Goal: Information Seeking & Learning: Learn about a topic

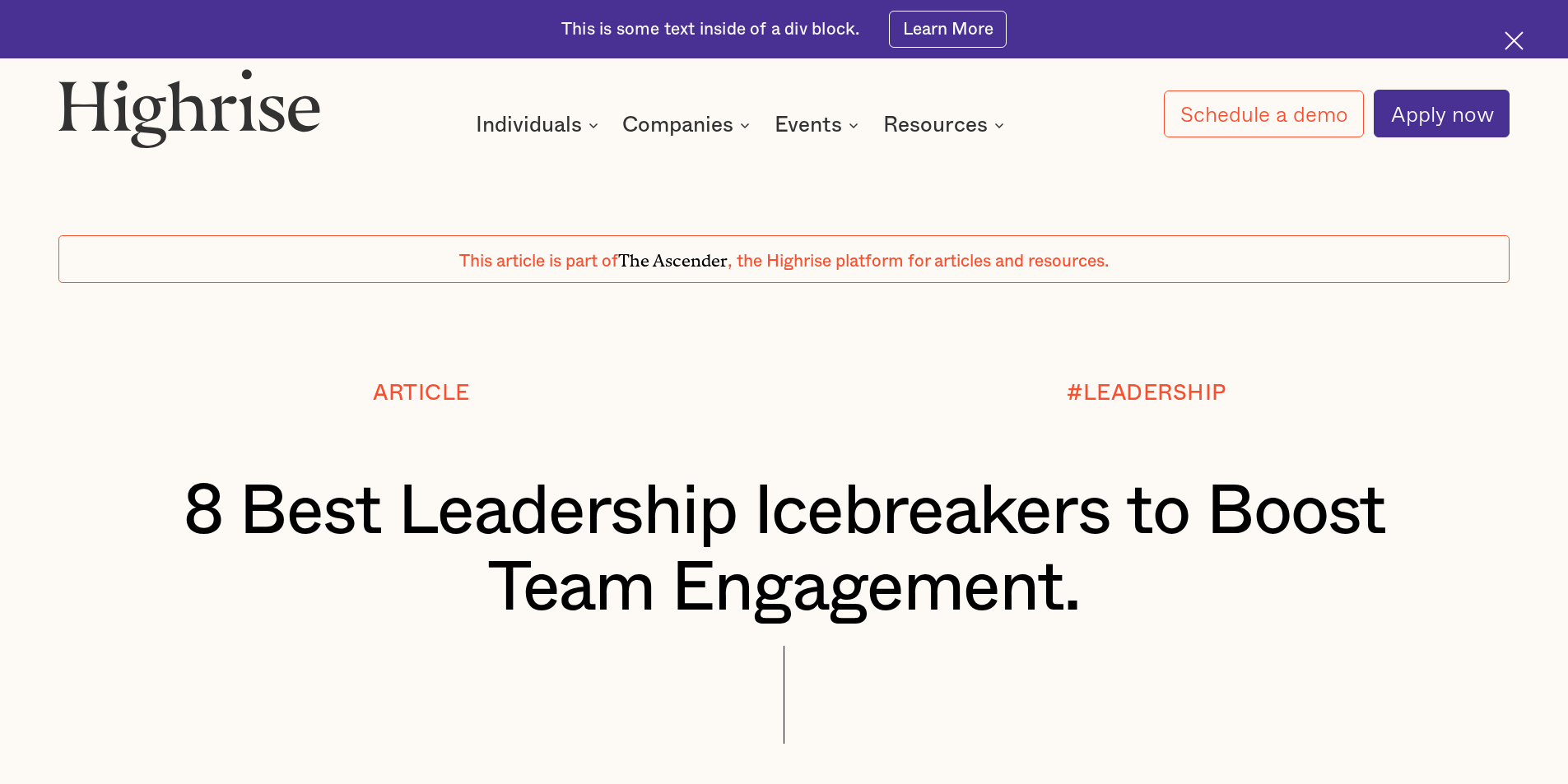
click at [550, 528] on h1 "8 Best Leadership Icebreakers to Boost Team Engagement." at bounding box center [784, 550] width 1330 height 154
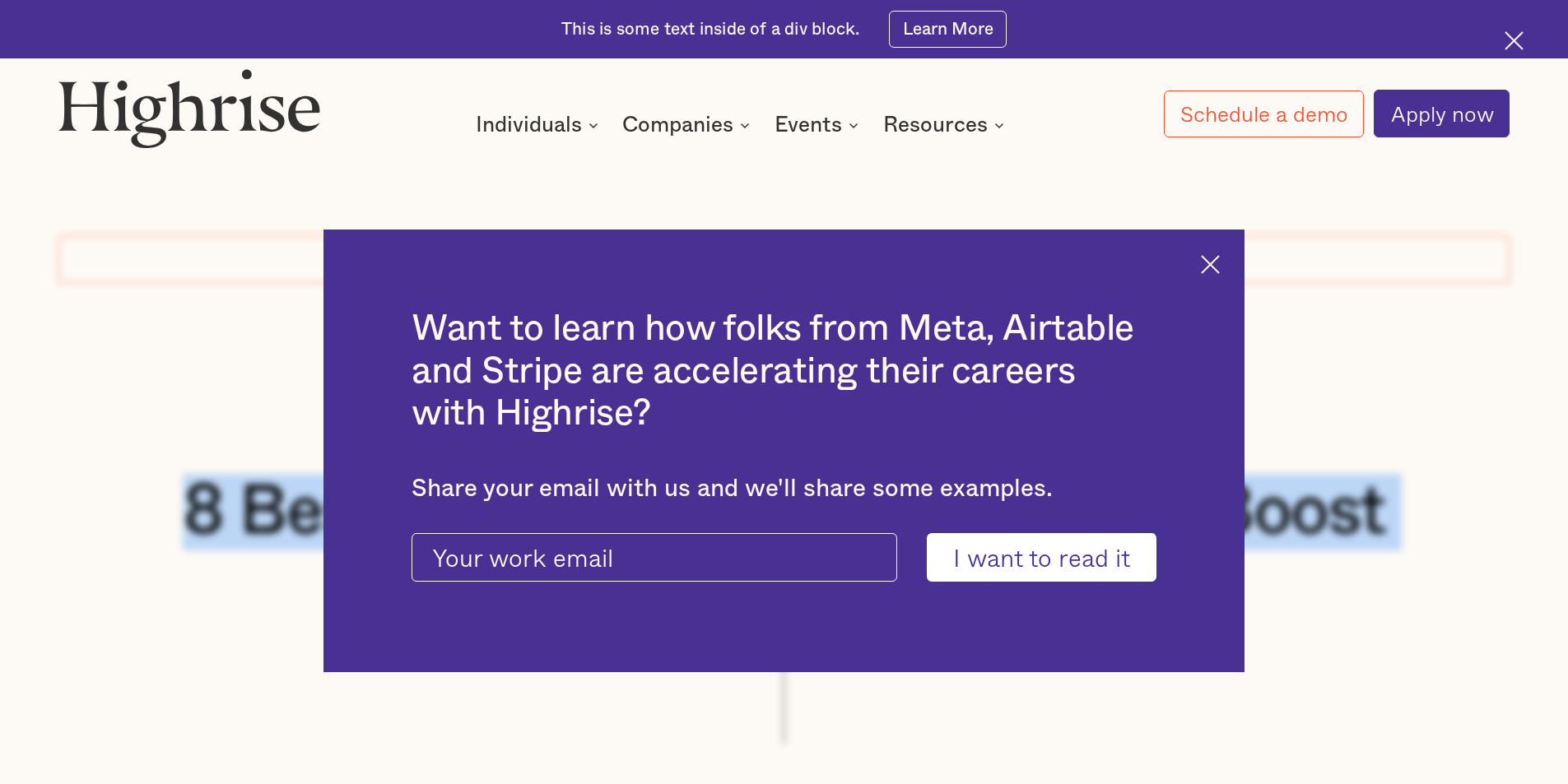
drag, startPoint x: 196, startPoint y: 525, endPoint x: 1099, endPoint y: 575, distance: 904.4
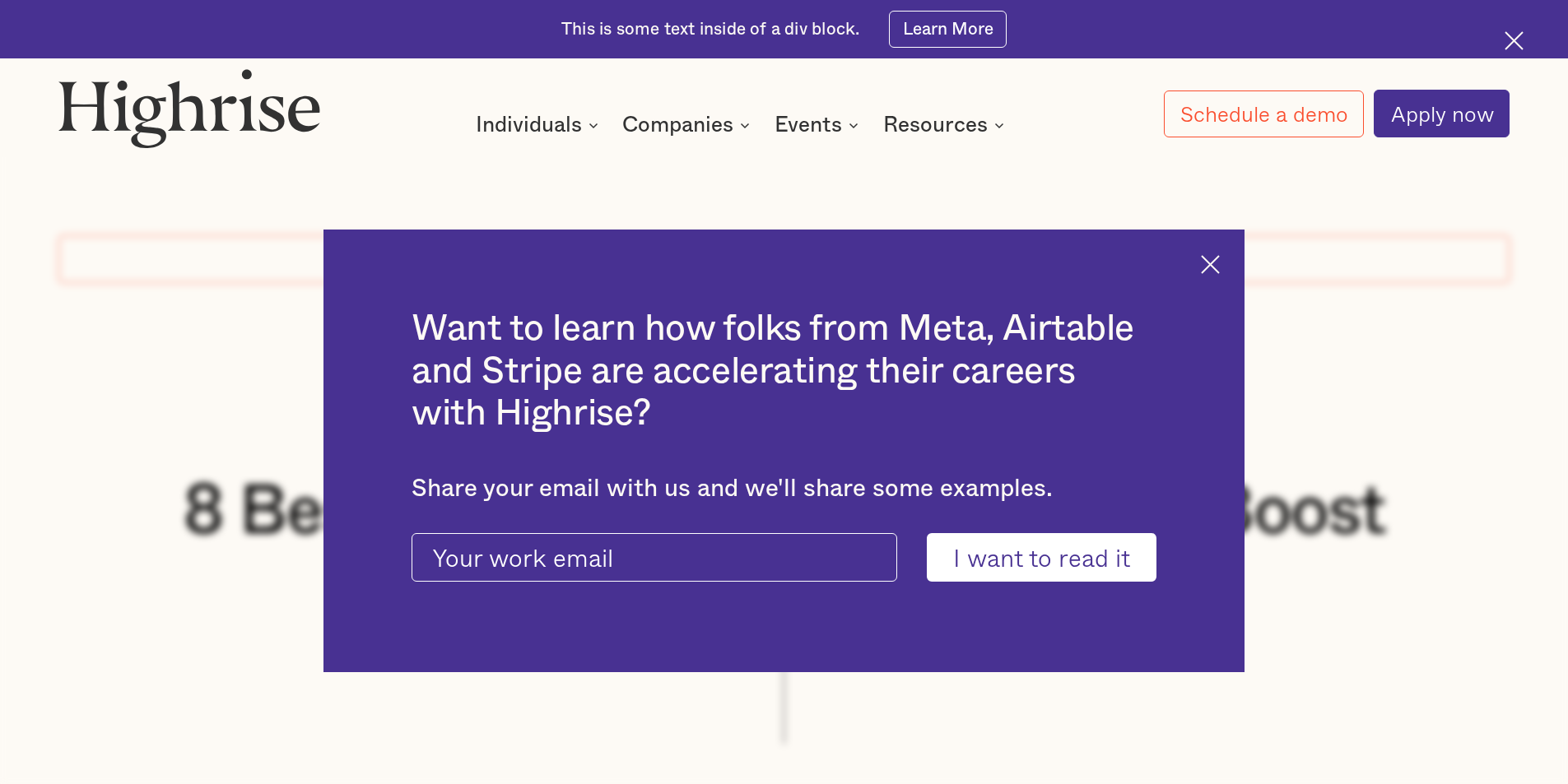
click at [1212, 286] on div "Want to learn how folks from Meta, Airtable and Stripe are accelerating their c…" at bounding box center [784, 451] width 921 height 443
click at [1216, 266] on img at bounding box center [1211, 264] width 19 height 19
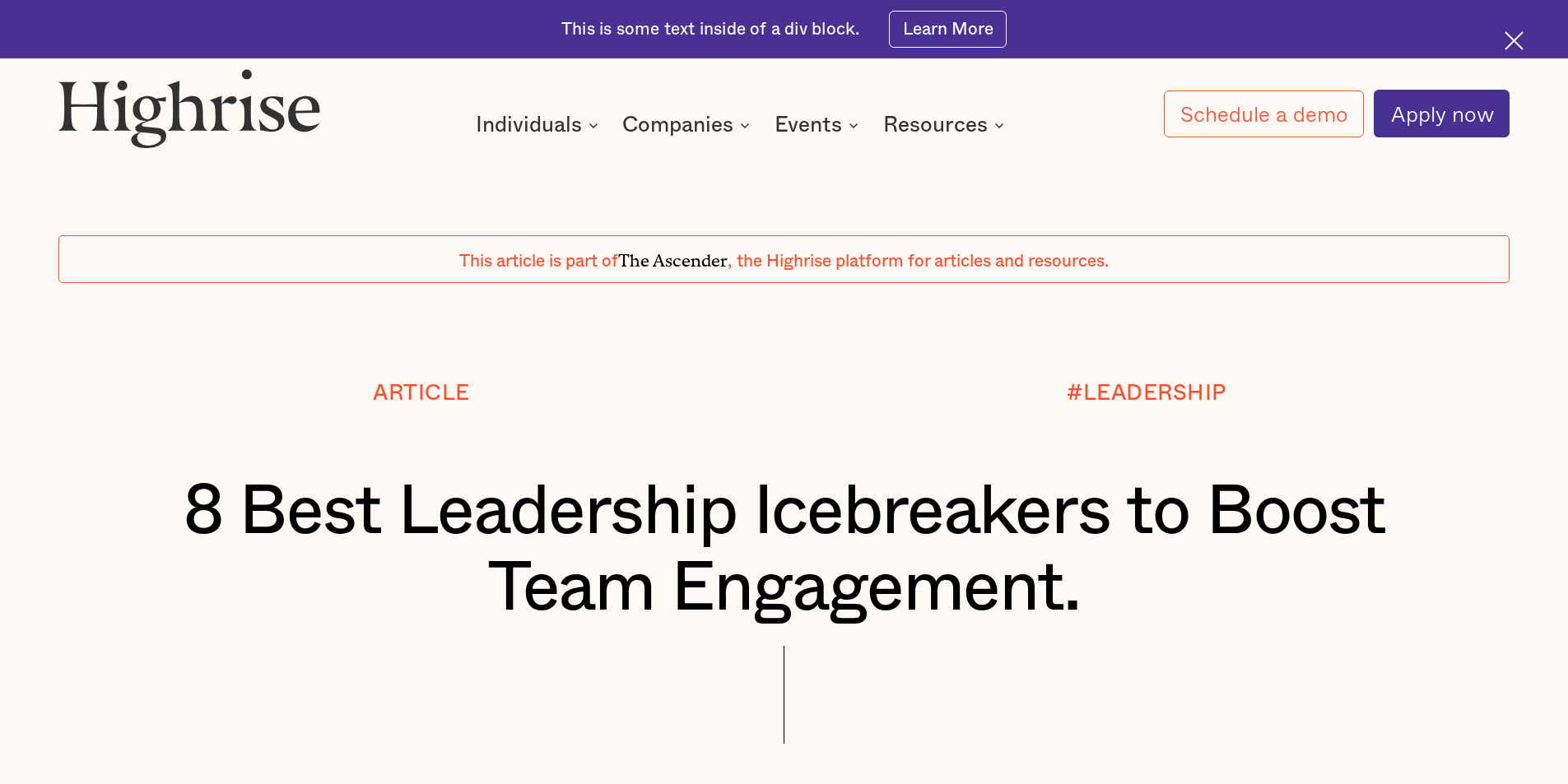
click at [1126, 536] on h1 "8 Best Leadership Icebreakers to Boost Team Engagement." at bounding box center [784, 550] width 1330 height 154
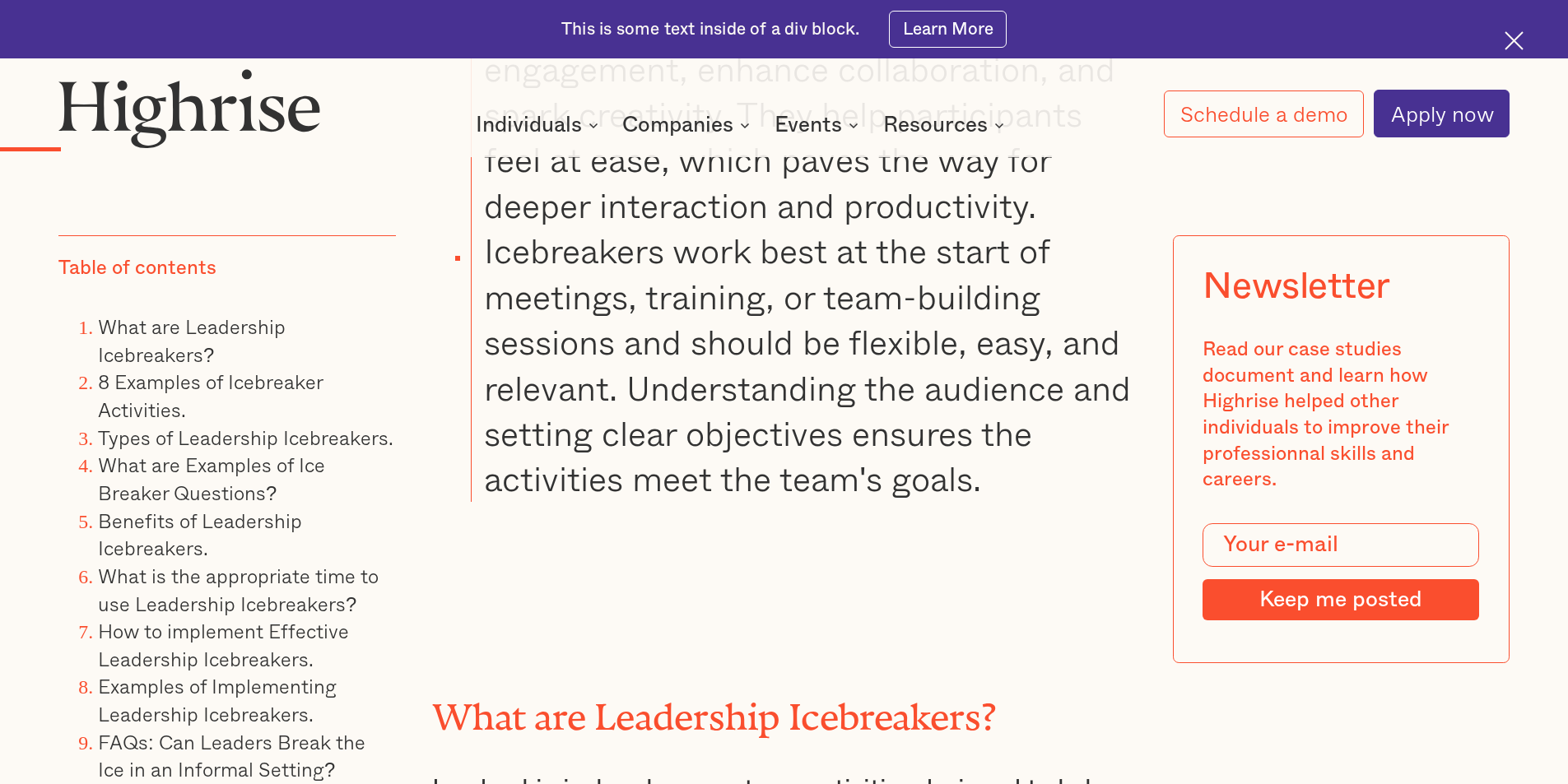
scroll to position [3291, 0]
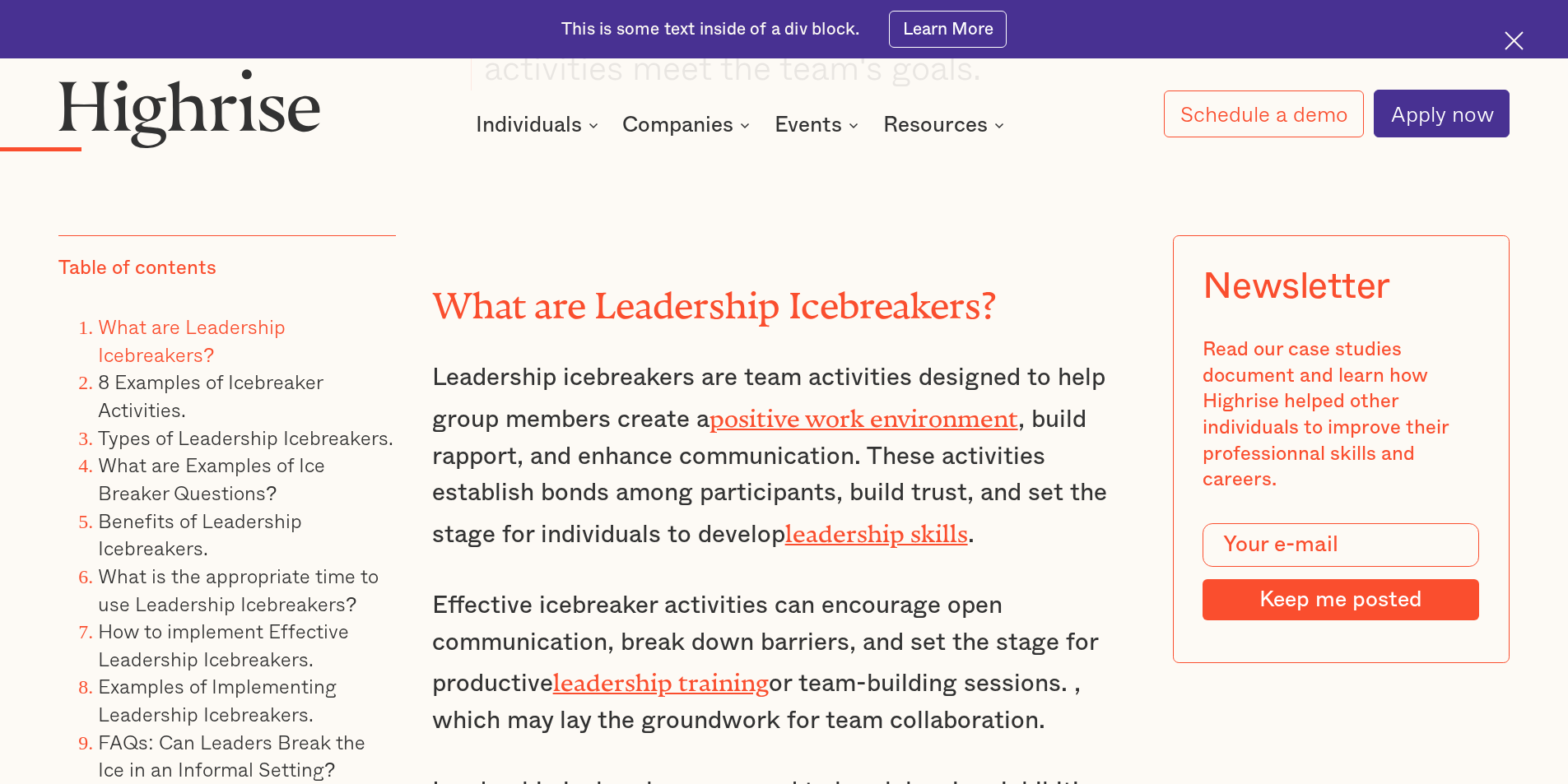
click at [730, 639] on p "Effective icebreaker activities can encourage open communication, break down ba…" at bounding box center [784, 663] width 705 height 152
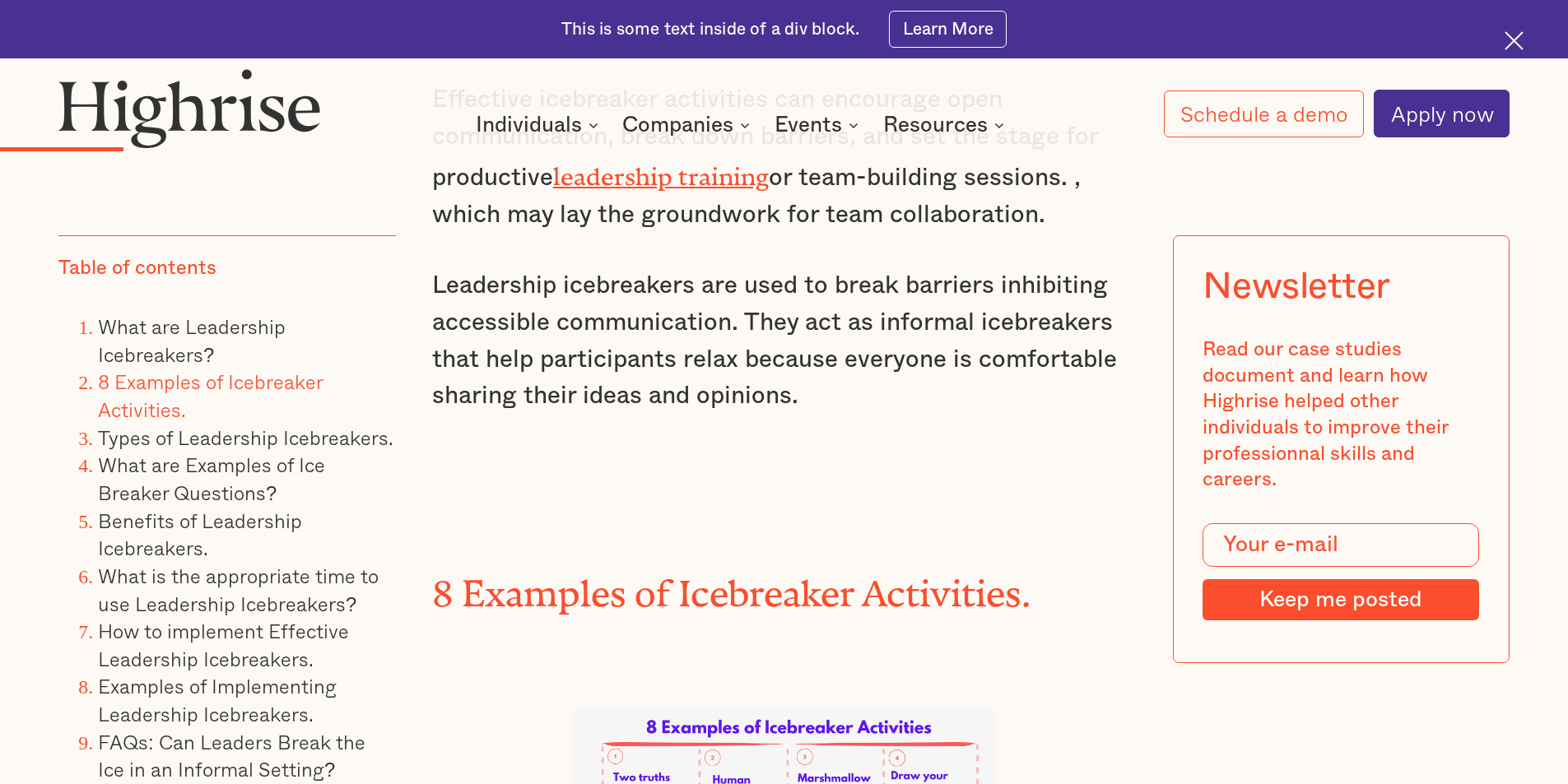
scroll to position [4032, 0]
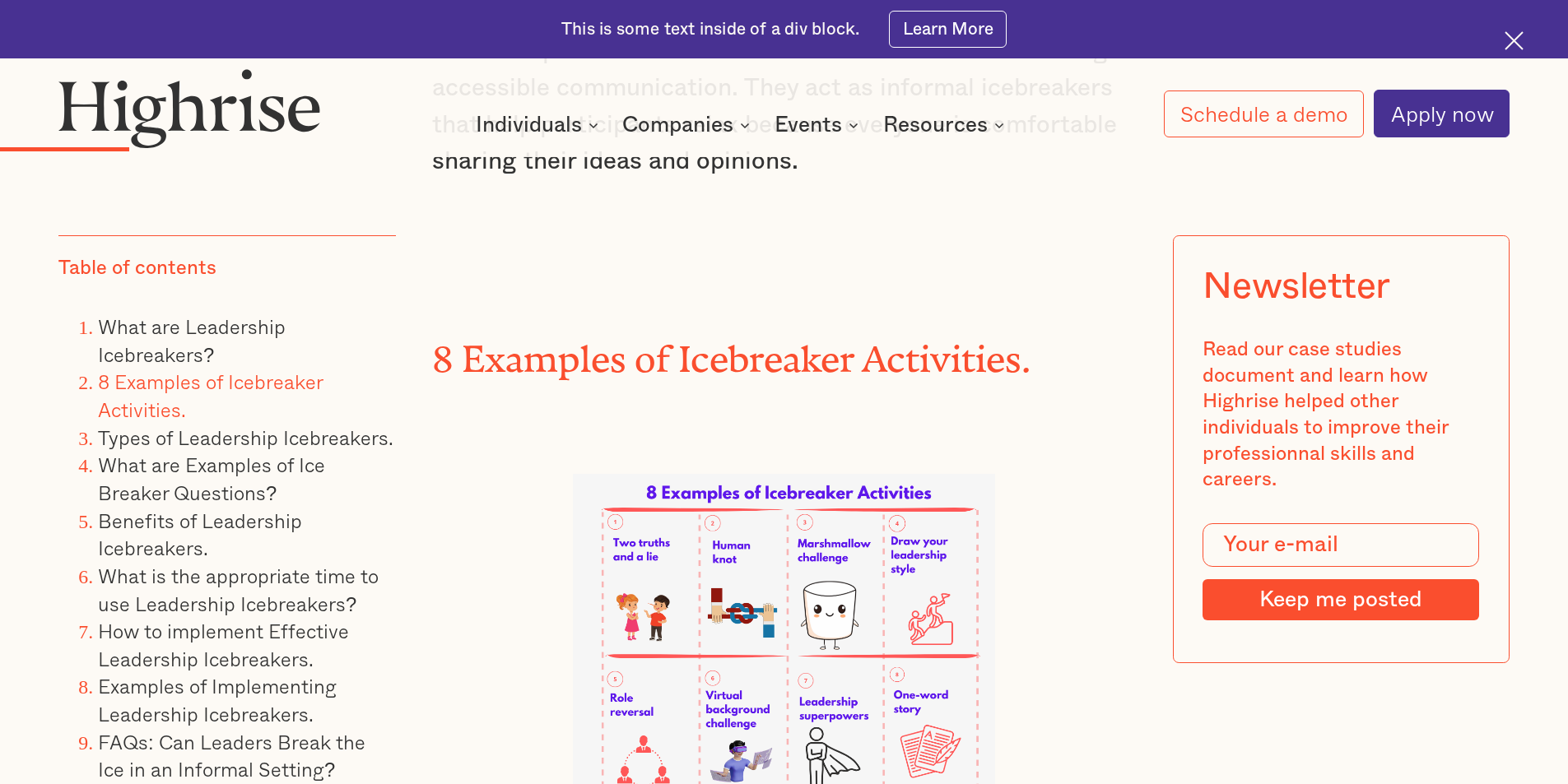
click at [731, 624] on img at bounding box center [784, 642] width 422 height 338
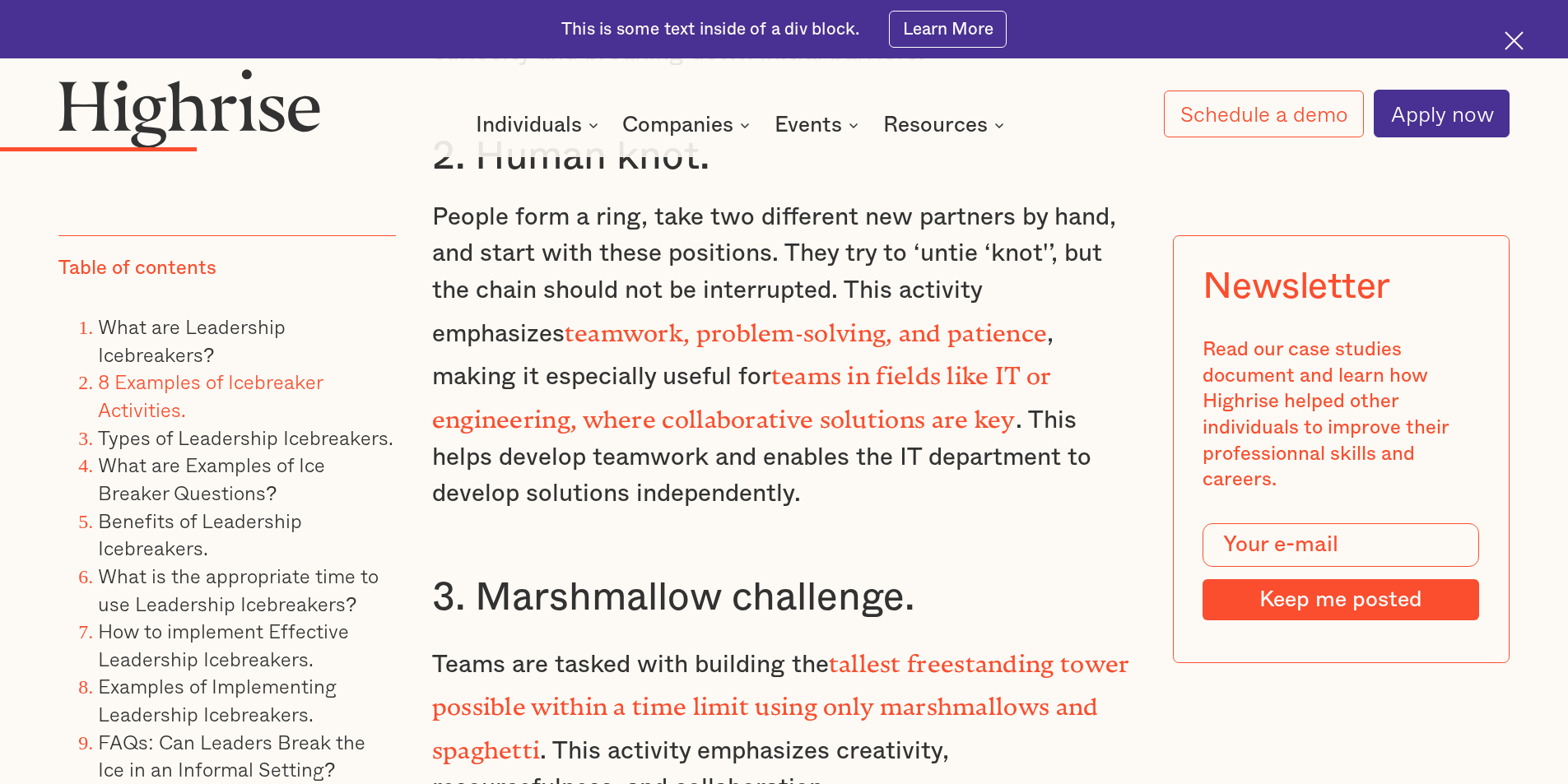
scroll to position [5431, 0]
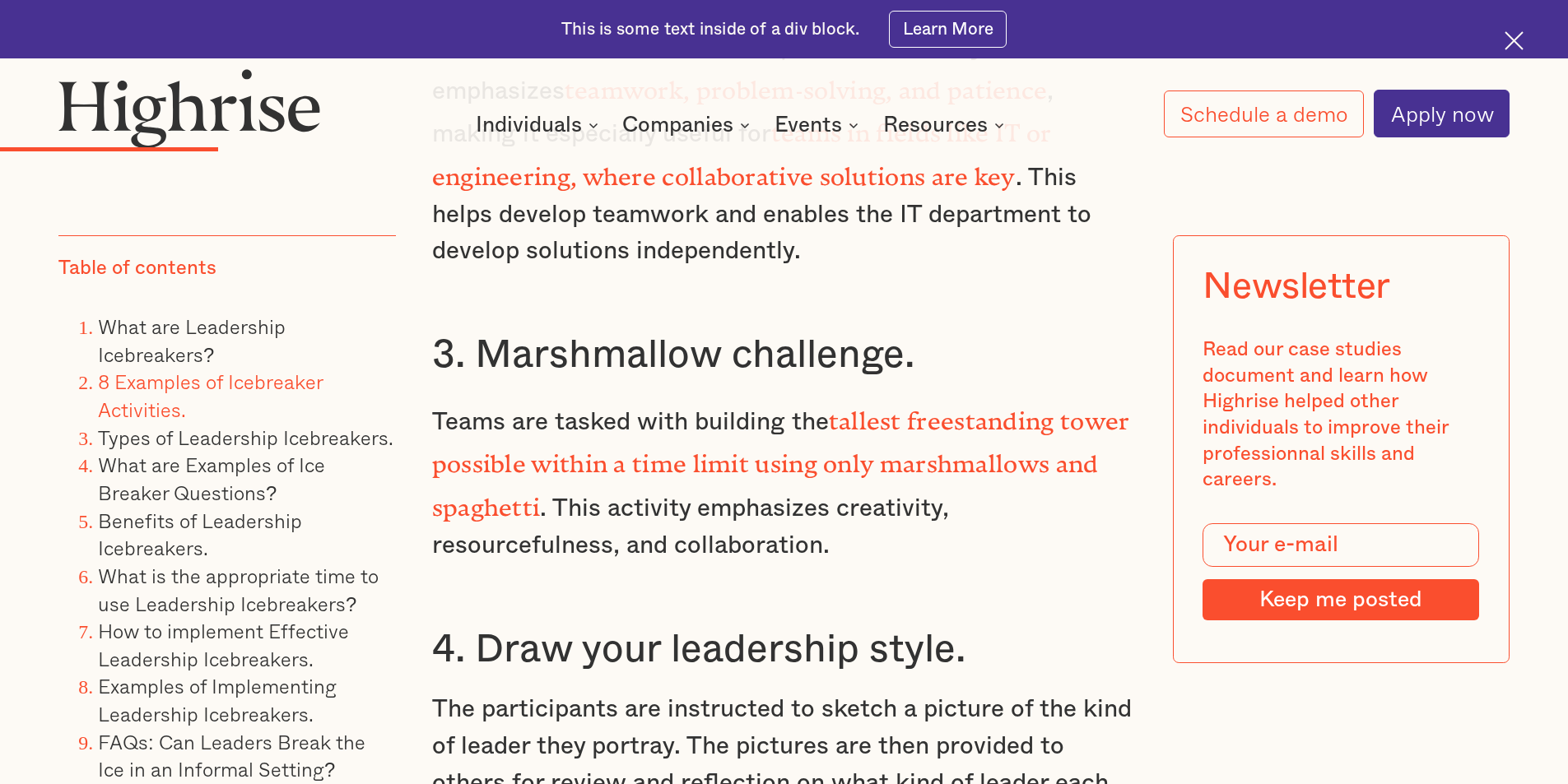
click at [788, 533] on p "Teams are tasked with building the tallest freestanding tower possible within a…" at bounding box center [784, 481] width 705 height 167
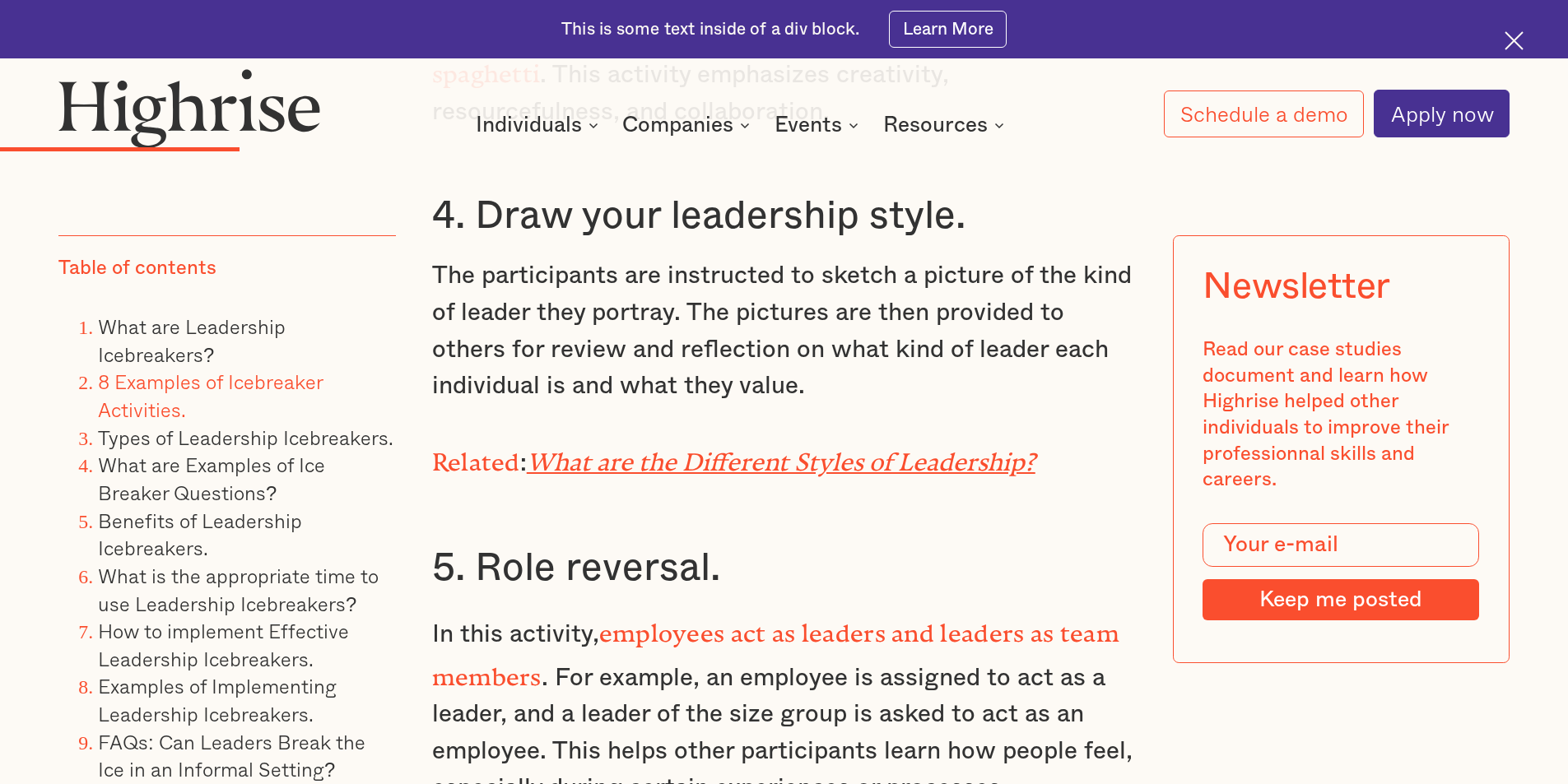
scroll to position [6088, 0]
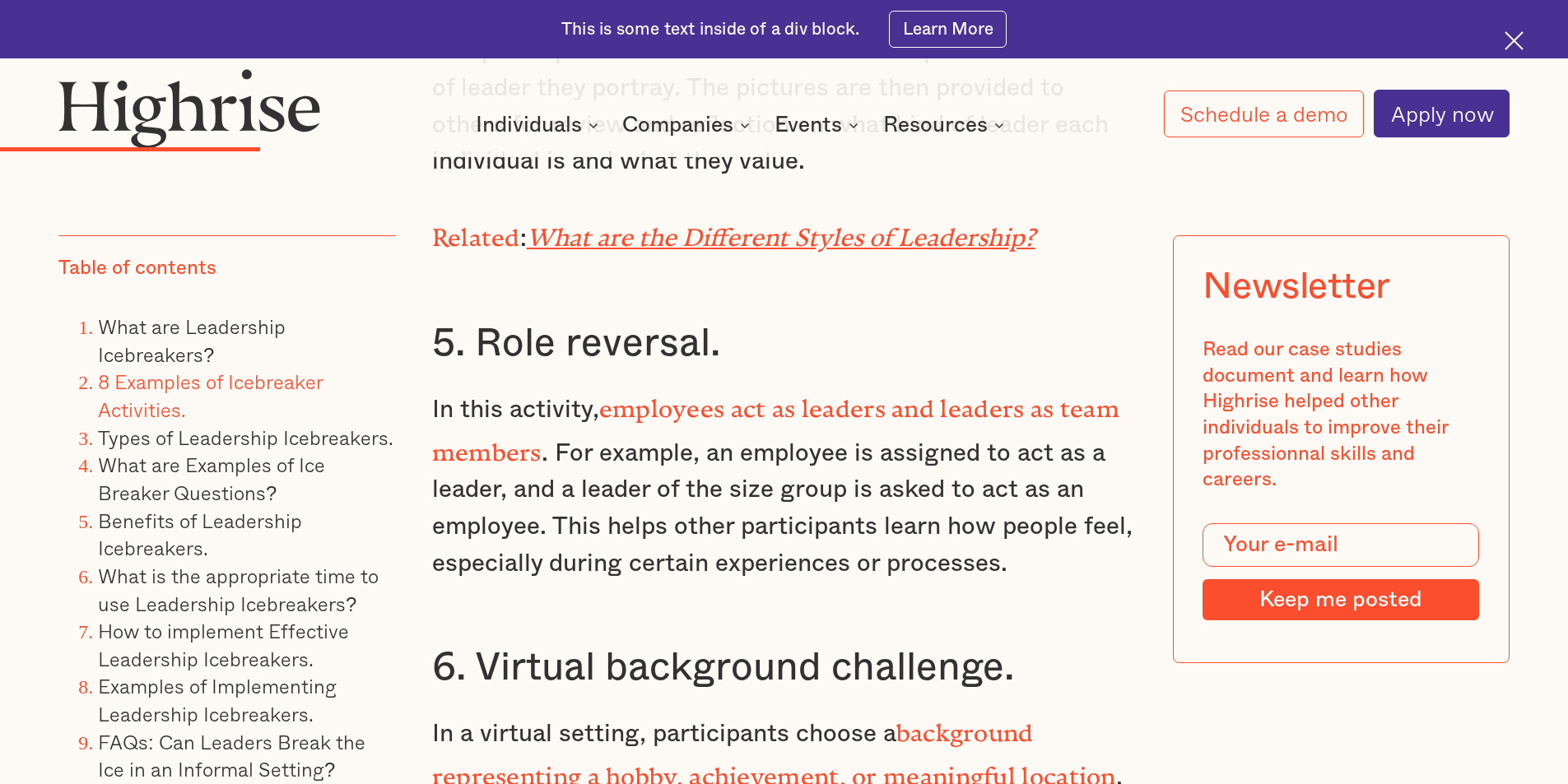
click at [636, 505] on p "In this activity, employees act as leaders and leaders as team members . For ex…" at bounding box center [784, 482] width 705 height 196
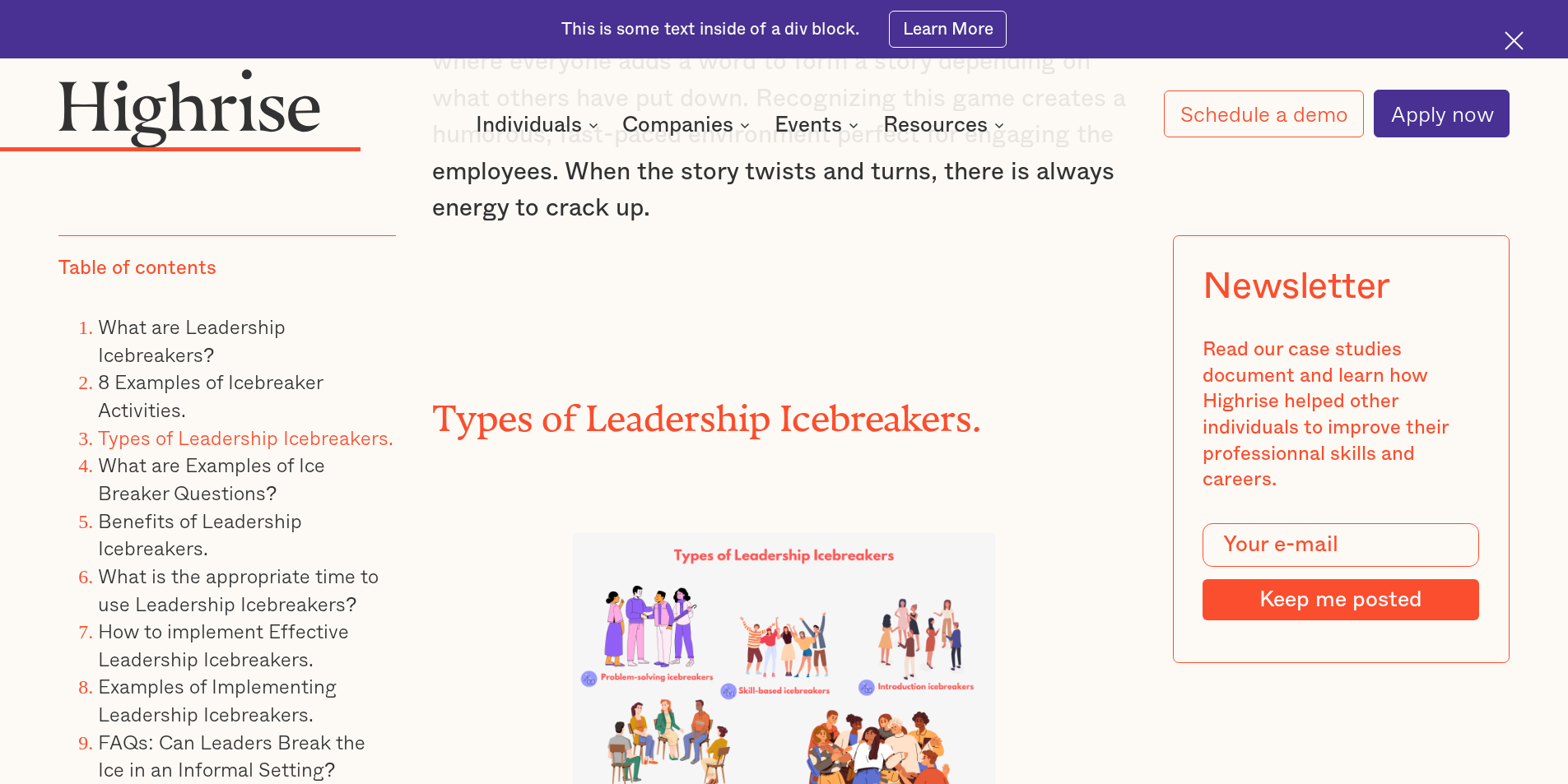
scroll to position [7816, 0]
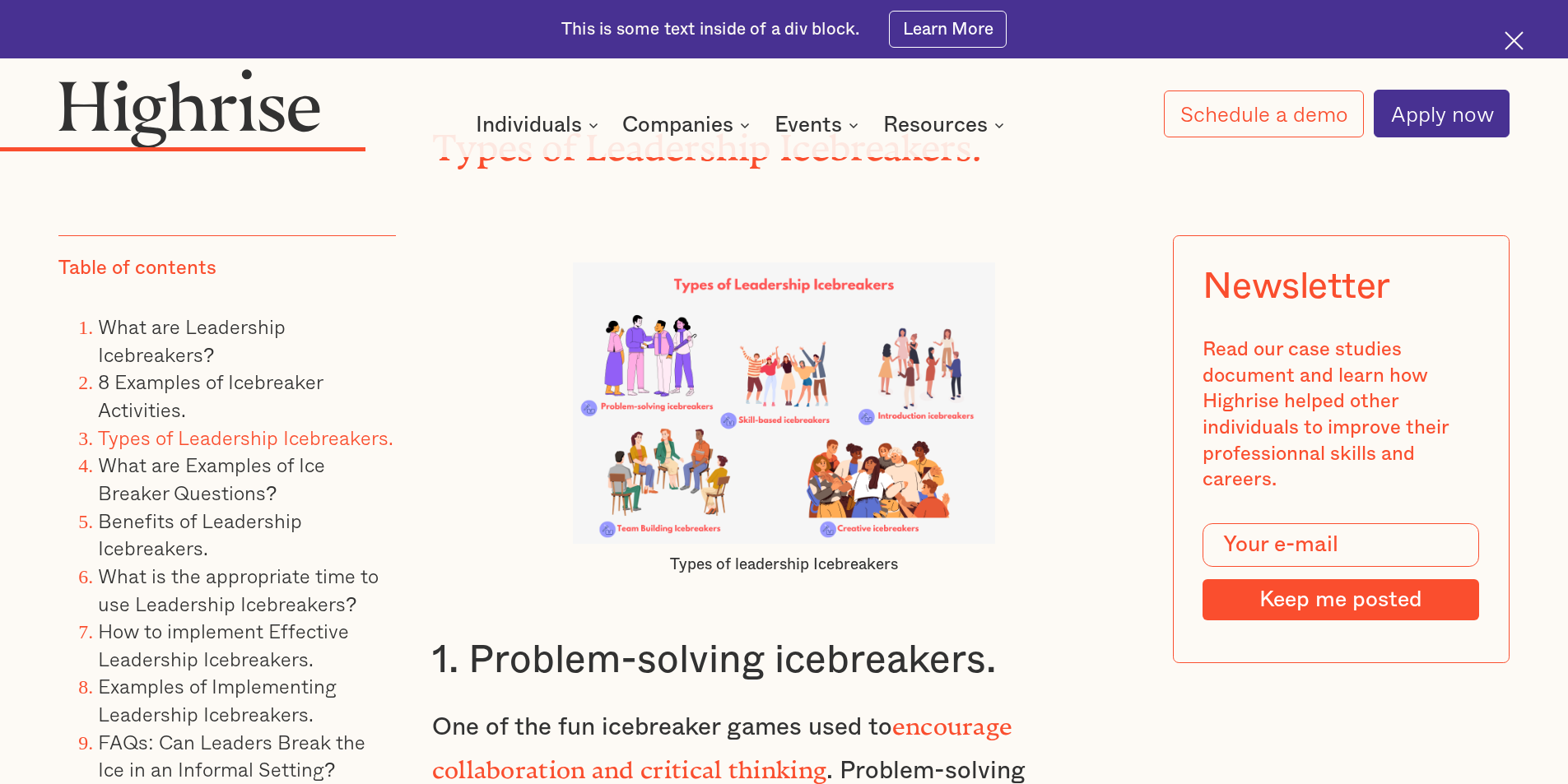
click at [883, 485] on img at bounding box center [784, 403] width 422 height 281
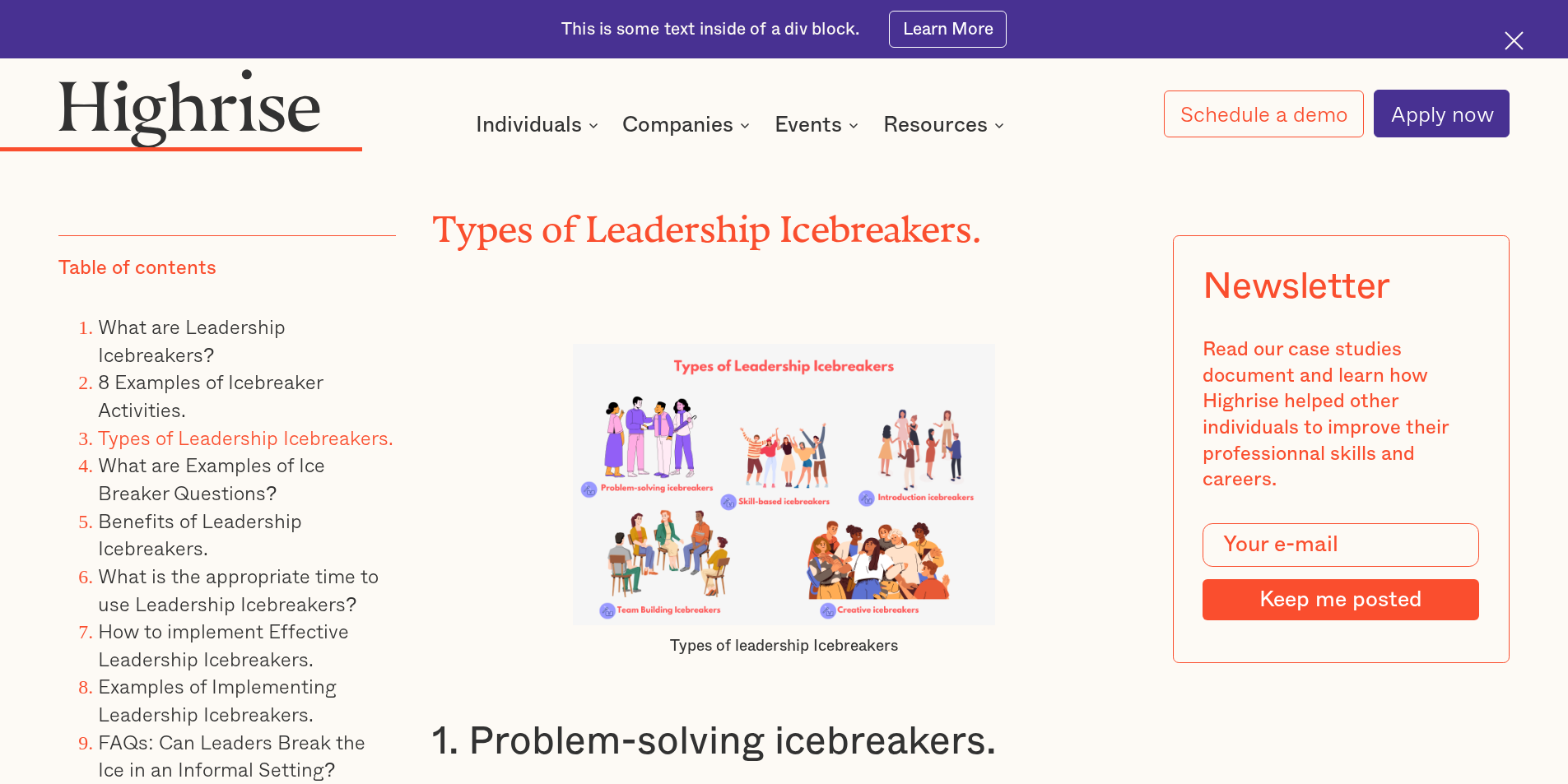
scroll to position [7735, 0]
click at [698, 413] on img at bounding box center [784, 485] width 422 height 281
click at [656, 418] on img at bounding box center [784, 485] width 422 height 281
click at [715, 530] on img at bounding box center [784, 485] width 422 height 281
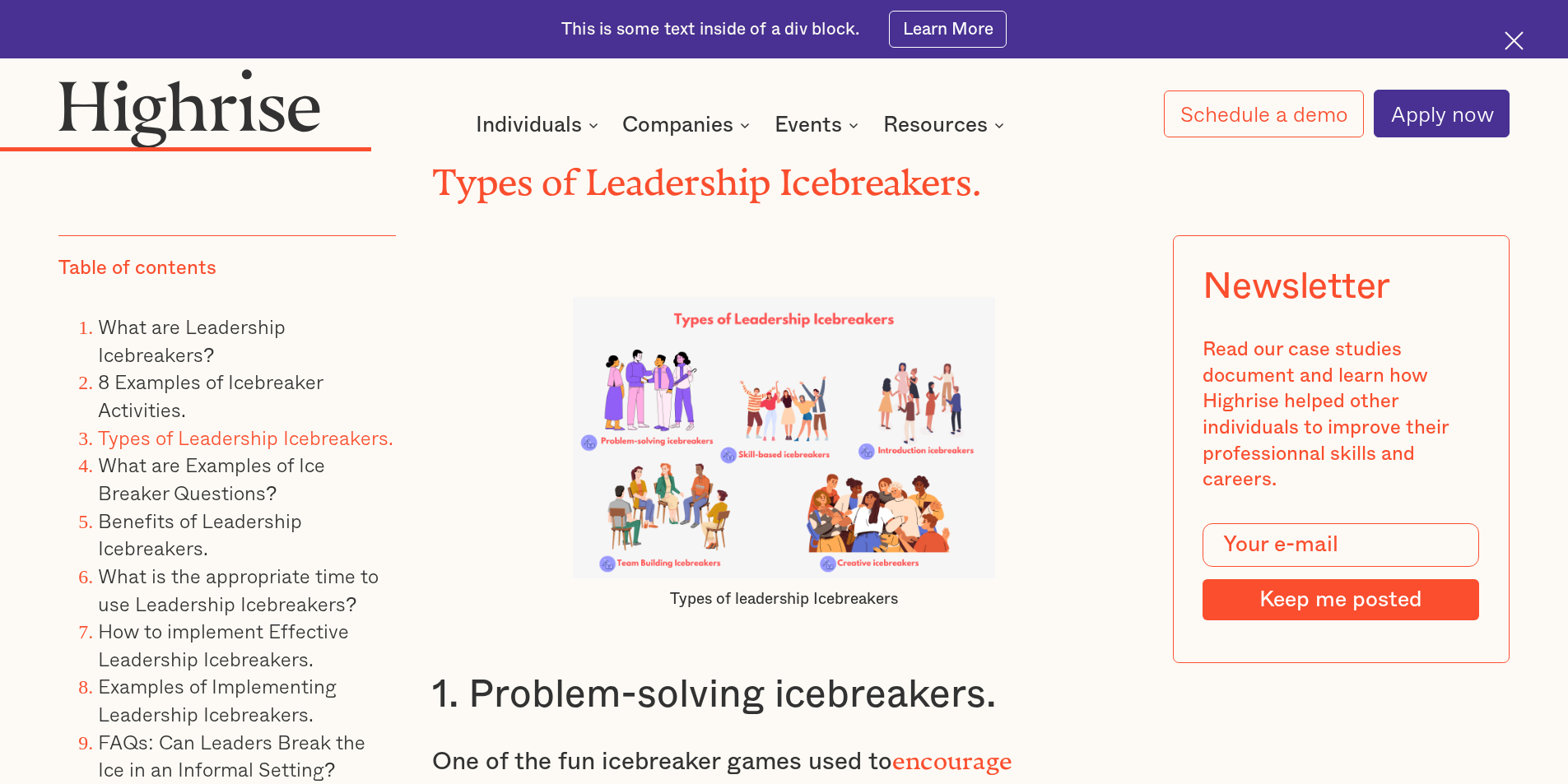
scroll to position [7570, 0]
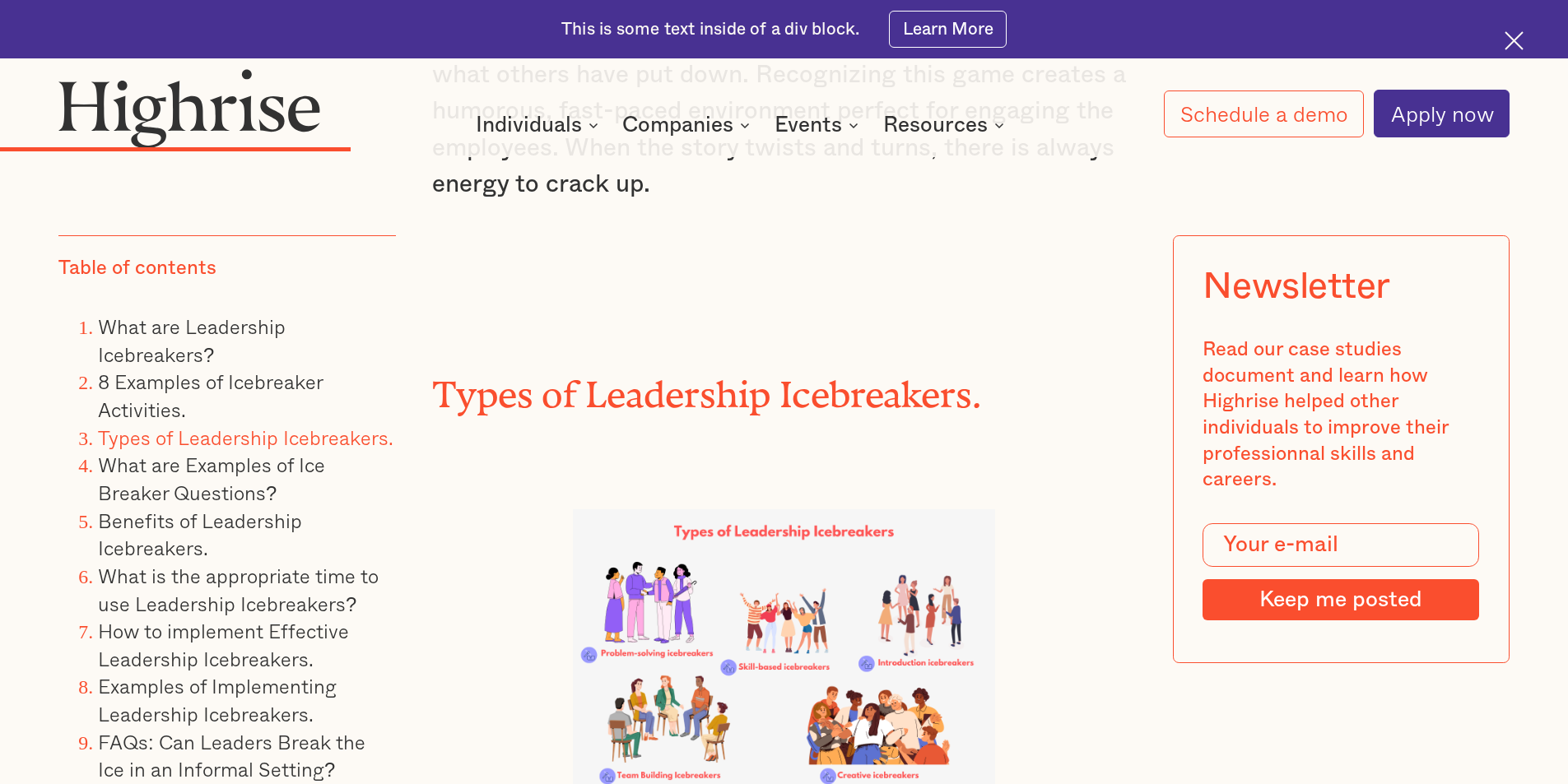
click at [804, 587] on img at bounding box center [784, 650] width 422 height 281
click at [899, 619] on img at bounding box center [784, 650] width 422 height 281
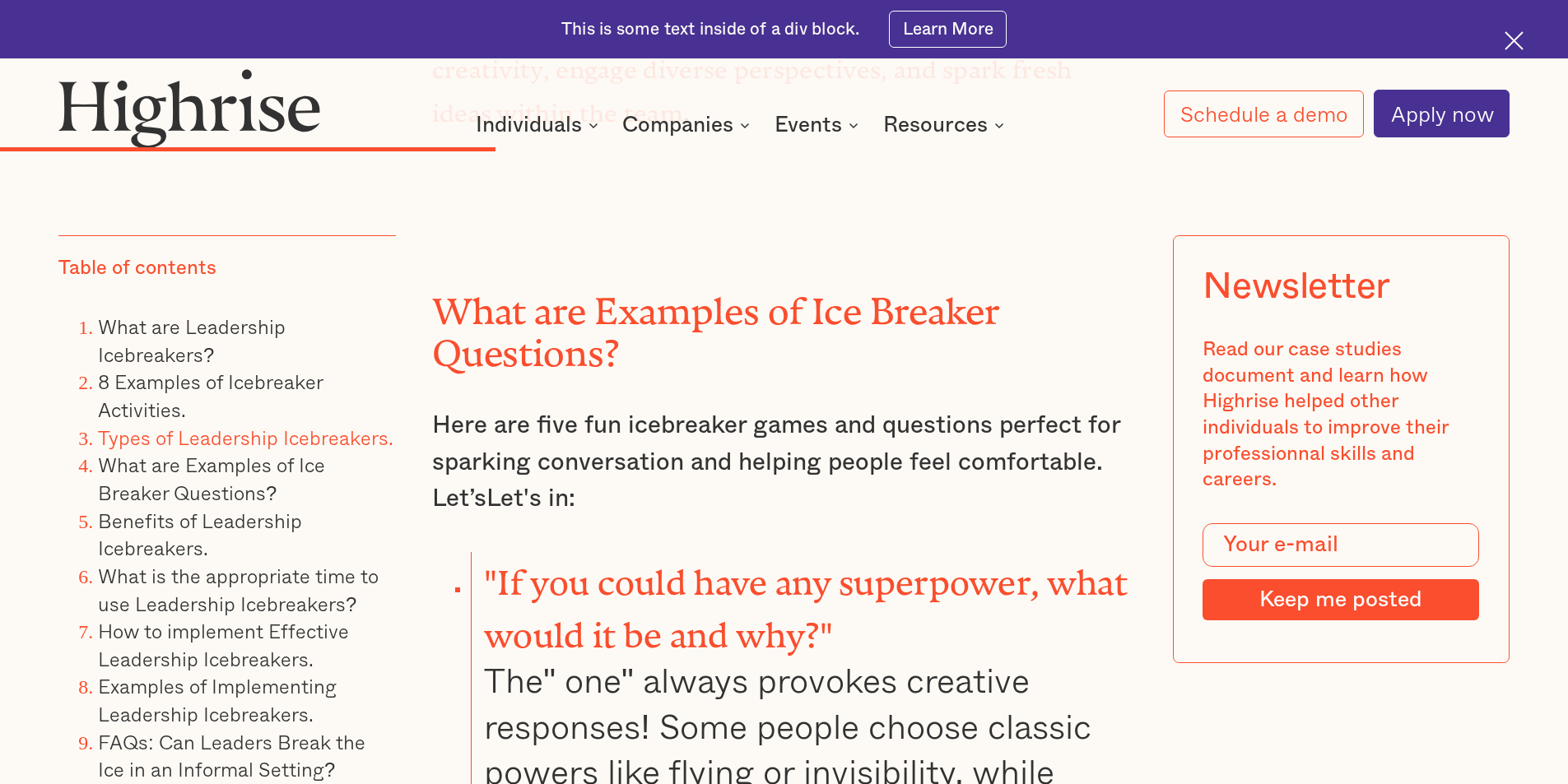
scroll to position [10532, 0]
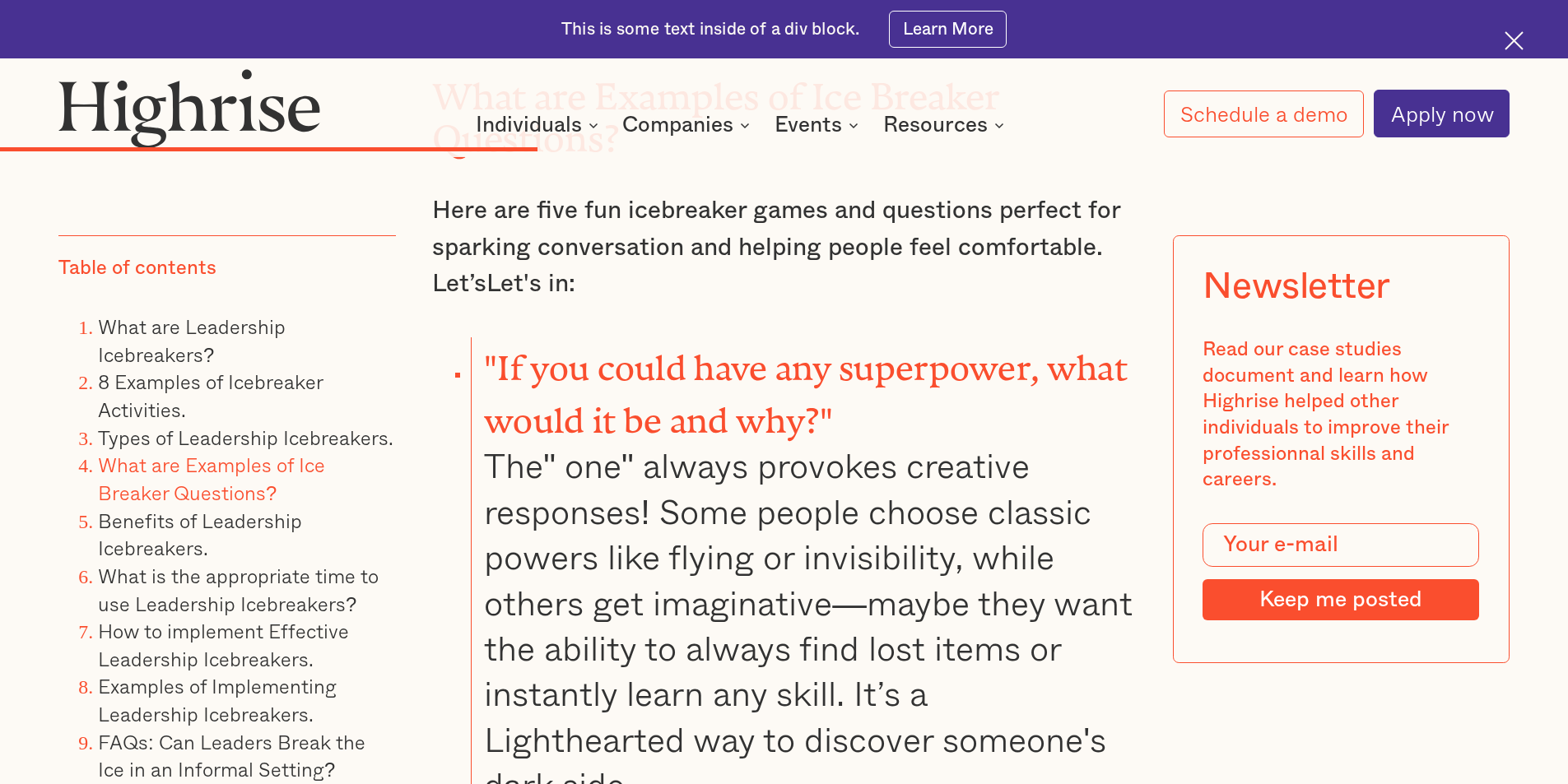
click at [759, 597] on li ""If you could have any superpower, what would it be and why?" The" one" always …" at bounding box center [804, 572] width 665 height 471
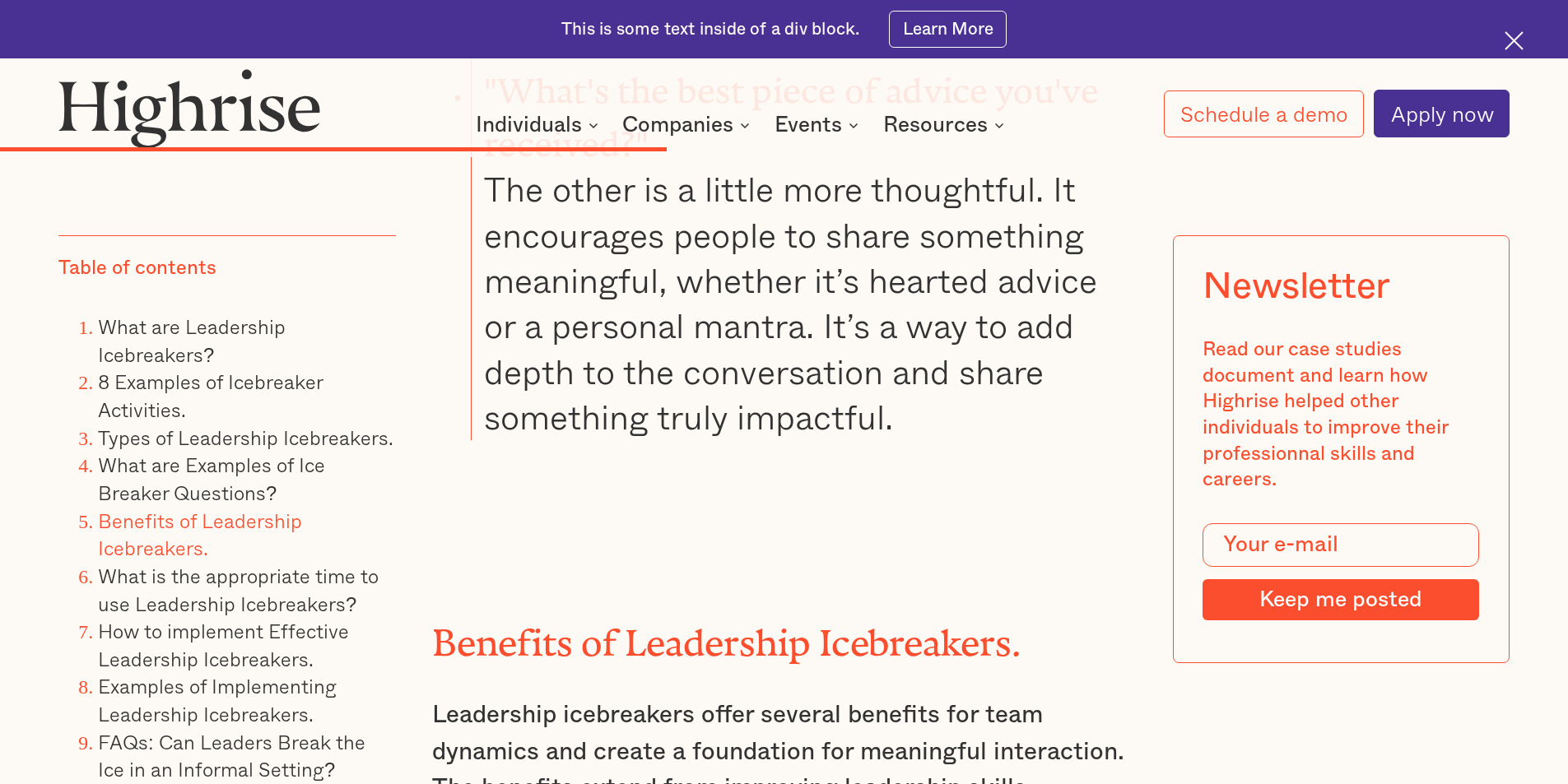
scroll to position [12589, 0]
